Goal: Obtain resource: Download file/media

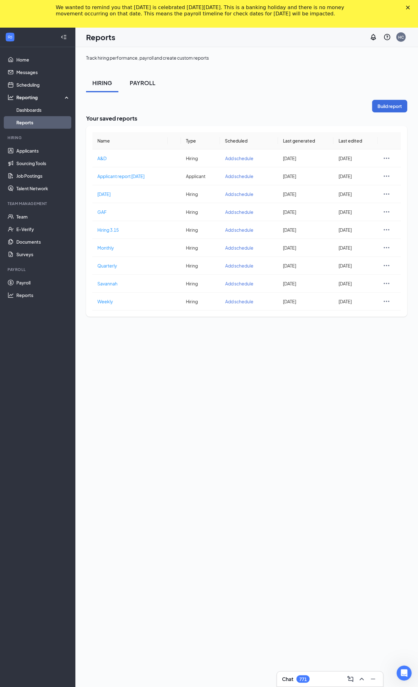
click at [139, 92] on button "PAYROLL" at bounding box center [142, 82] width 38 height 19
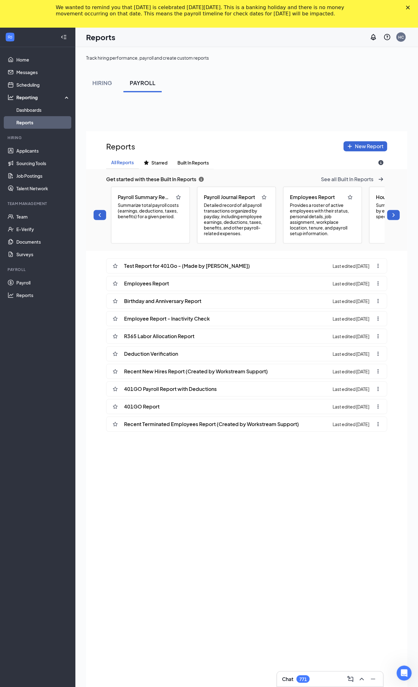
scroll to position [731, 321]
click at [237, 291] on div "Employees Report Last edited [DATE]" at bounding box center [246, 283] width 281 height 15
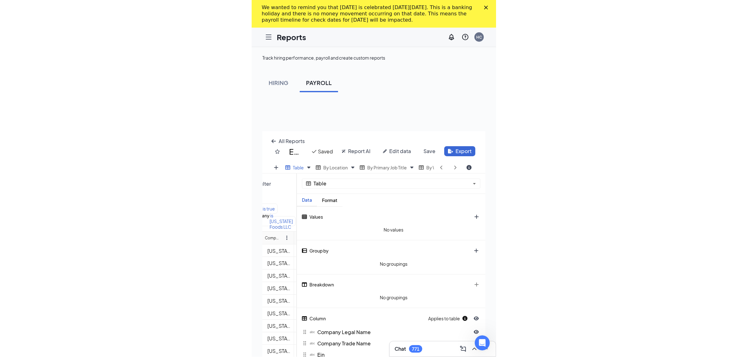
scroll to position [315, 651]
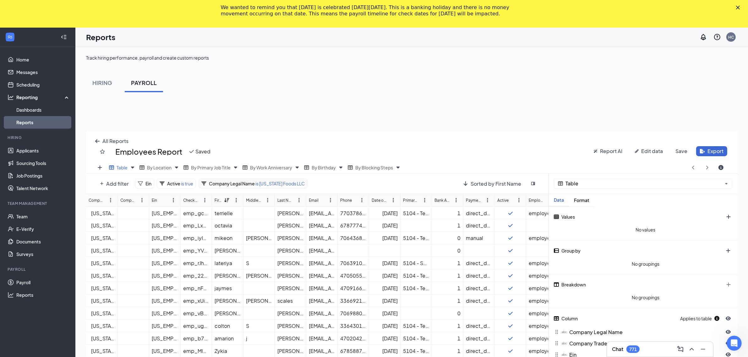
click at [302, 184] on div "Company Legal Name is [US_STATE] Foods LLC" at bounding box center [252, 184] width 109 height 10
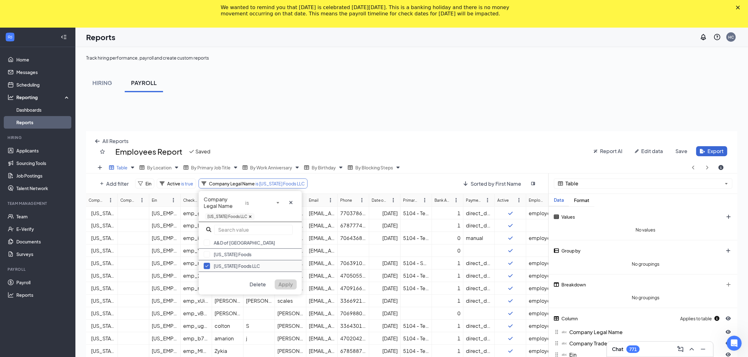
click at [205, 267] on button "button" at bounding box center [207, 266] width 6 height 6
click at [209, 227] on button "button" at bounding box center [207, 230] width 6 height 6
click at [286, 282] on span "Apply" at bounding box center [285, 284] width 14 height 7
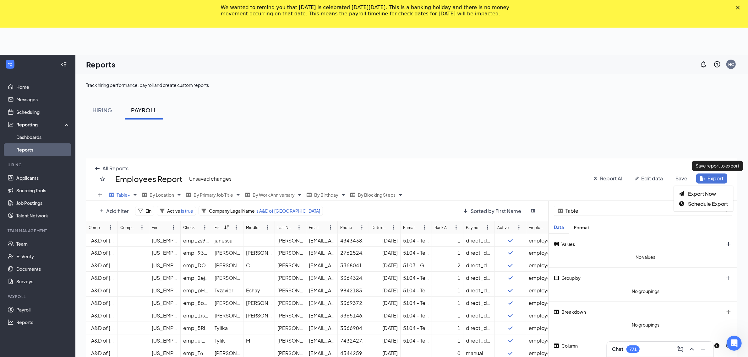
click at [424, 154] on html "Home Messages Scheduling Reporting Dashboards Reports Hiring Applicants Sourcin…" at bounding box center [374, 178] width 748 height 357
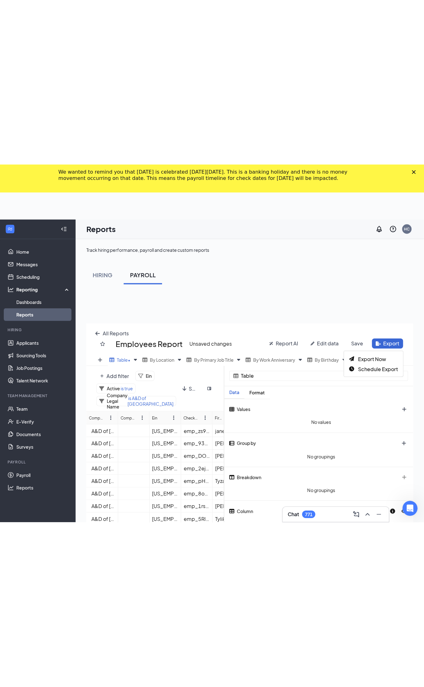
scroll to position [31086, 31069]
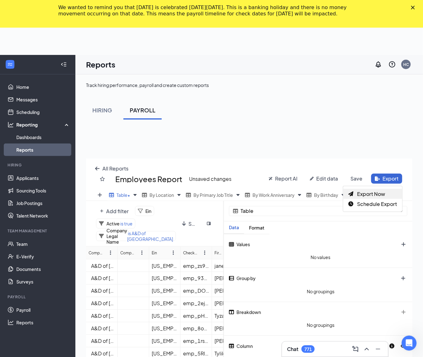
click at [363, 193] on span "Export Now" at bounding box center [371, 194] width 28 height 7
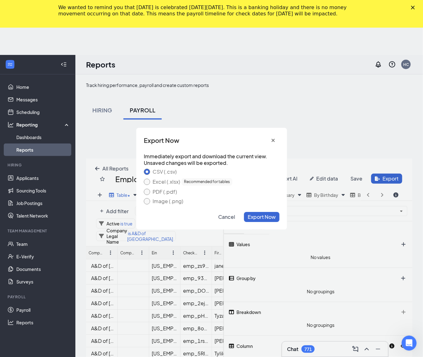
click at [165, 183] on div "Excel (.xlsx) Recommended for tables" at bounding box center [193, 182] width 80 height 8
click at [150, 183] on button "Excel (.xlsx) Recommended for tables" at bounding box center [147, 182] width 6 height 6
click at [278, 217] on button "Export Now" at bounding box center [261, 217] width 35 height 10
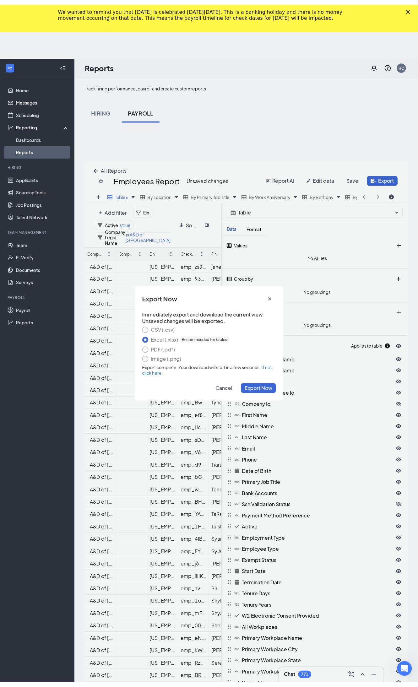
scroll to position [639, 327]
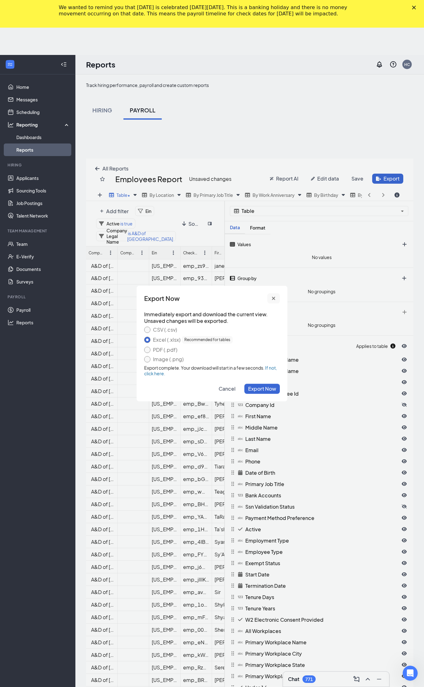
click at [271, 301] on icon "cross icon" at bounding box center [273, 298] width 5 height 5
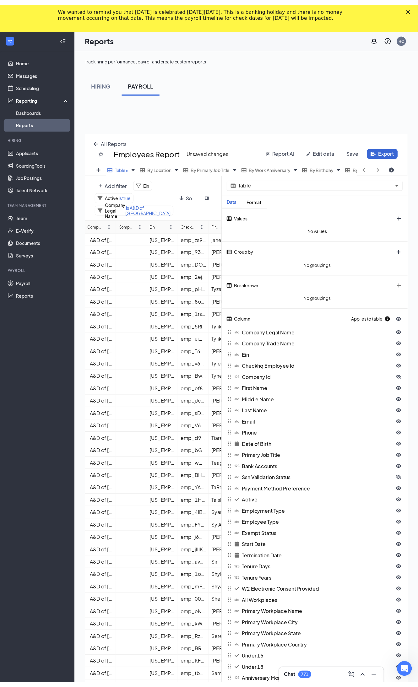
scroll to position [30756, 31074]
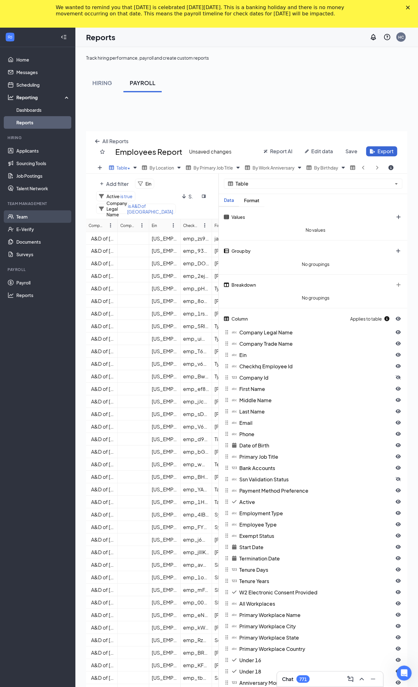
click at [21, 220] on link "Team" at bounding box center [43, 216] width 54 height 13
